Goal: Task Accomplishment & Management: Manage account settings

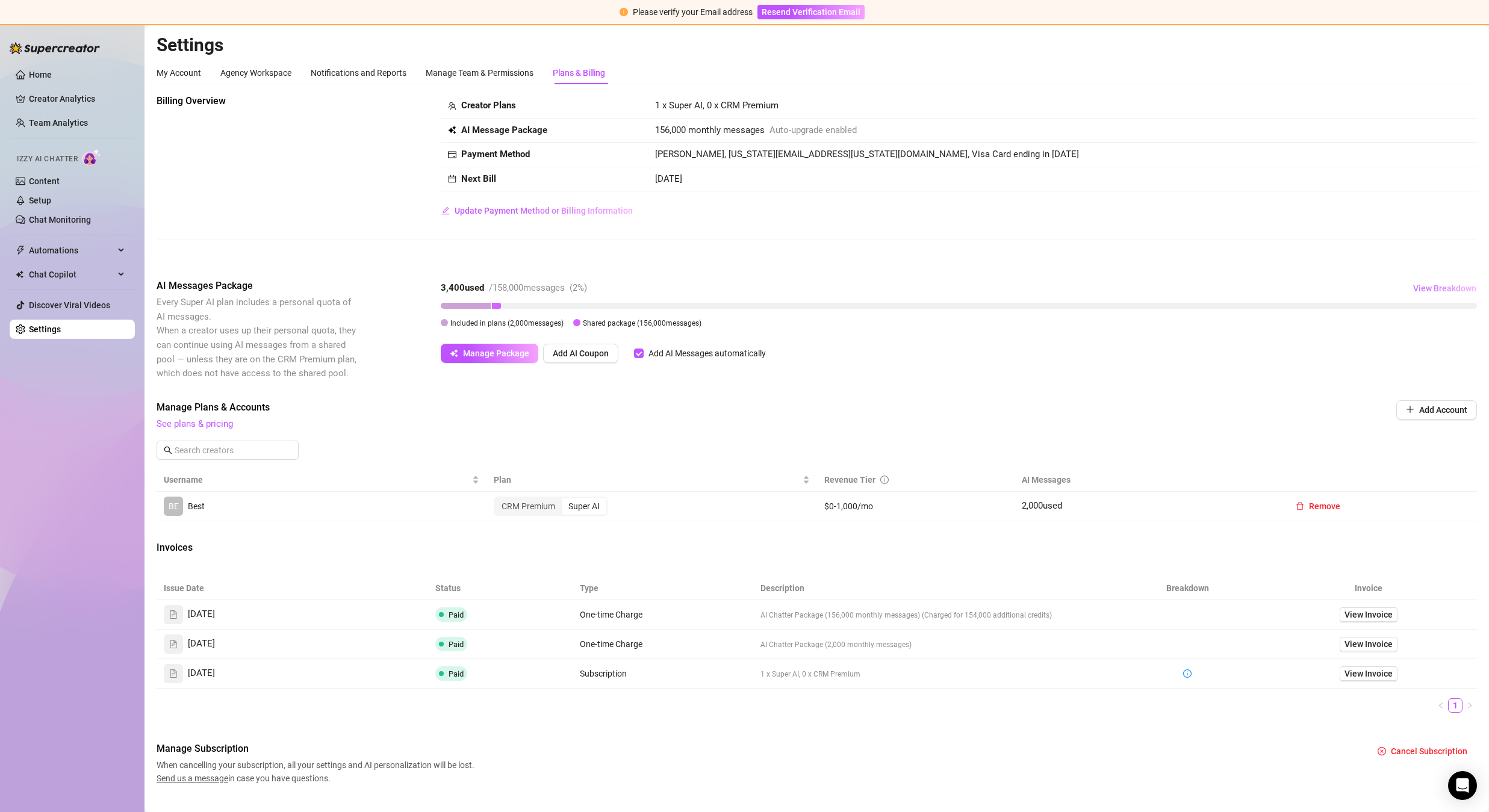
click at [1425, 289] on span "View Breakdown" at bounding box center [1444, 288] width 63 height 10
click at [1165, 382] on div "Billing Overview Creator Plans 1 x Super AI, 0 x CRM Premium AI Message Package…" at bounding box center [816, 439] width 1320 height 691
click at [1349, 616] on span "View Invoice" at bounding box center [1368, 615] width 48 height 13
